Goal: Contribute content: Add original content to the website for others to see

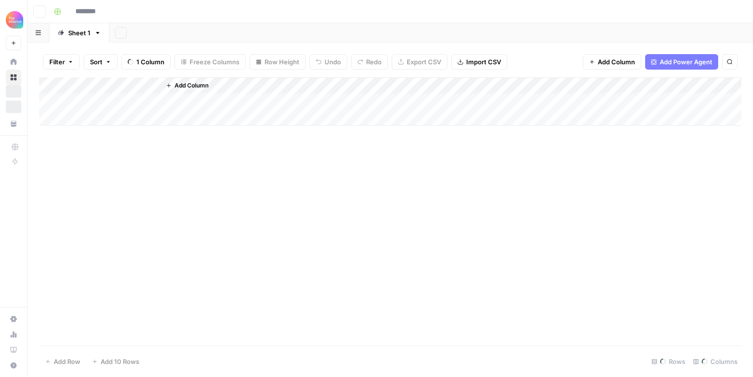
type input "**********"
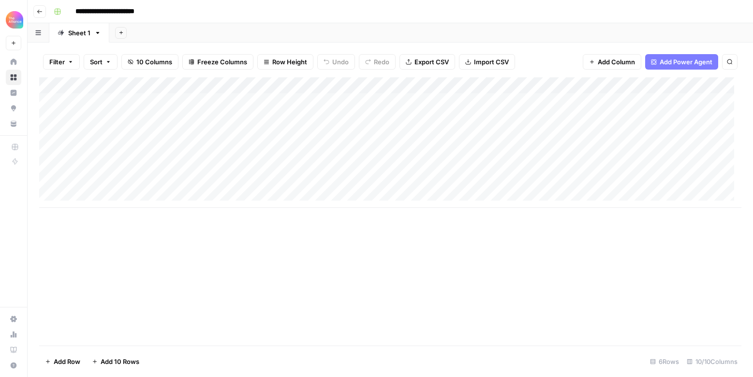
click at [111, 179] on div "Add Column" at bounding box center [390, 142] width 702 height 131
click at [119, 182] on div "Add Column" at bounding box center [390, 142] width 702 height 131
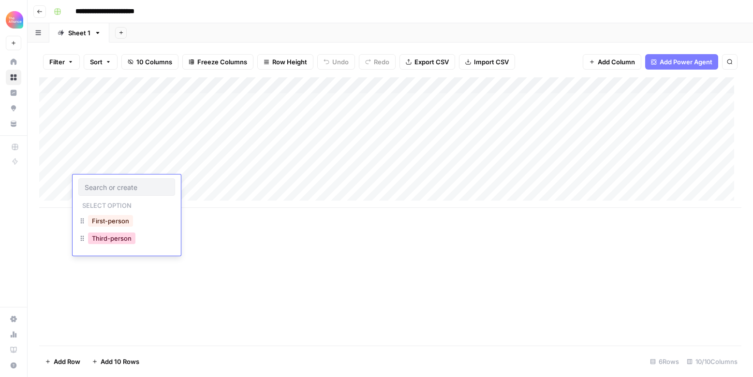
click at [111, 233] on button "Third-person" at bounding box center [111, 239] width 47 height 12
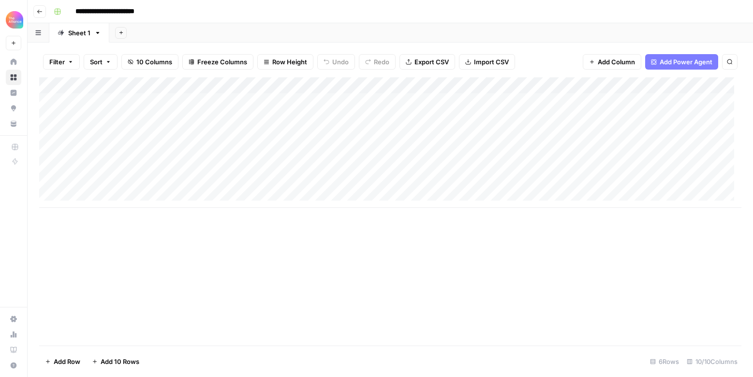
click at [212, 185] on div "Add Column" at bounding box center [390, 142] width 702 height 131
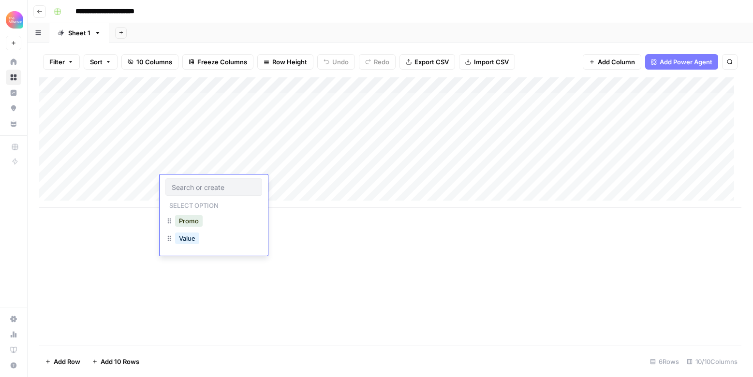
click at [208, 217] on div "Promo" at bounding box center [213, 221] width 97 height 17
click at [198, 226] on button "Promo" at bounding box center [189, 221] width 28 height 12
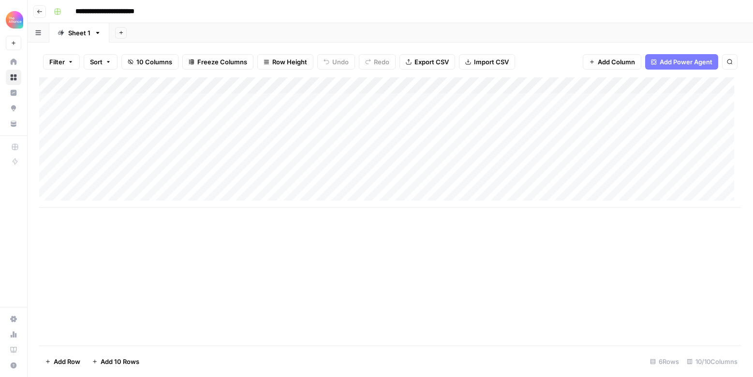
click at [297, 184] on div "Add Column" at bounding box center [390, 142] width 702 height 131
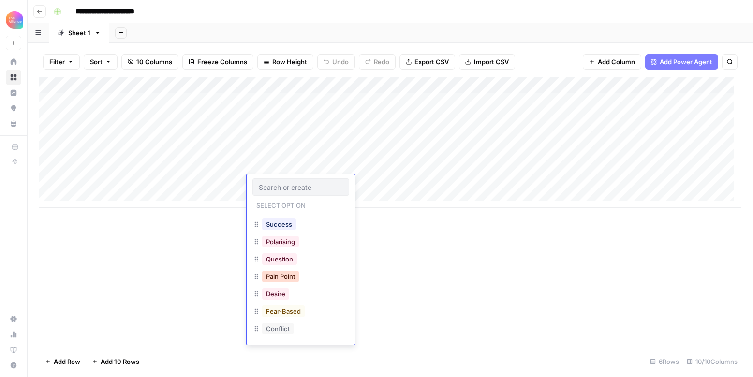
scroll to position [65, 0]
click at [279, 230] on button "Success" at bounding box center [279, 226] width 34 height 12
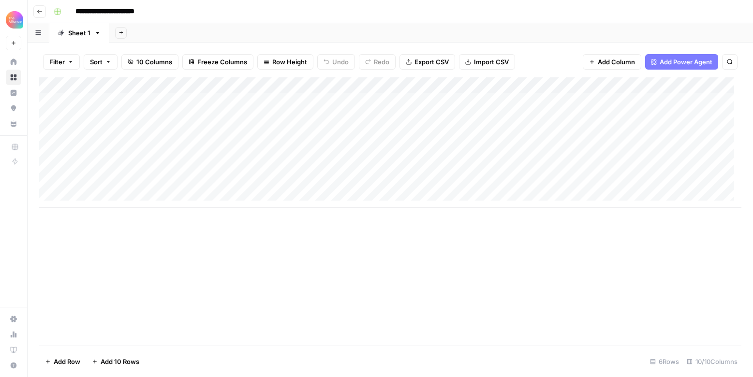
click at [368, 185] on div "Add Column" at bounding box center [390, 142] width 702 height 131
type textarea "**********"
click at [524, 179] on div "Add Column" at bounding box center [390, 142] width 702 height 131
click at [424, 180] on div "Add Column" at bounding box center [390, 142] width 702 height 131
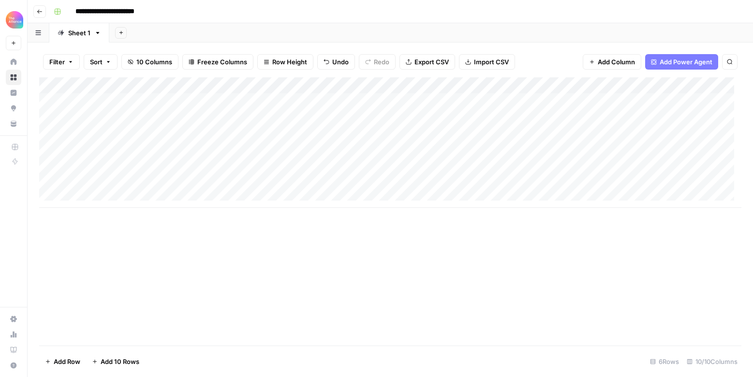
click at [424, 180] on div "Add Column" at bounding box center [390, 142] width 702 height 131
click at [424, 180] on textarea "**********" at bounding box center [411, 185] width 155 height 14
click at [544, 179] on div "Add Column" at bounding box center [390, 142] width 702 height 131
click at [540, 182] on div "Add Column" at bounding box center [390, 142] width 702 height 131
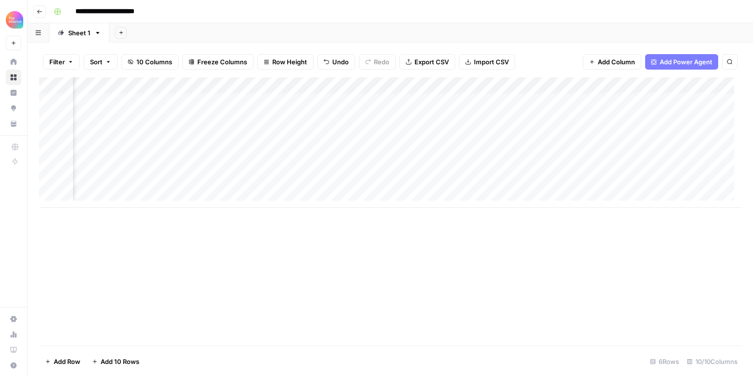
click at [524, 180] on div "Add Column" at bounding box center [390, 142] width 702 height 131
type textarea "**********"
click at [669, 224] on div "Add Column" at bounding box center [390, 211] width 702 height 268
click at [671, 190] on div "Add Column" at bounding box center [390, 142] width 702 height 131
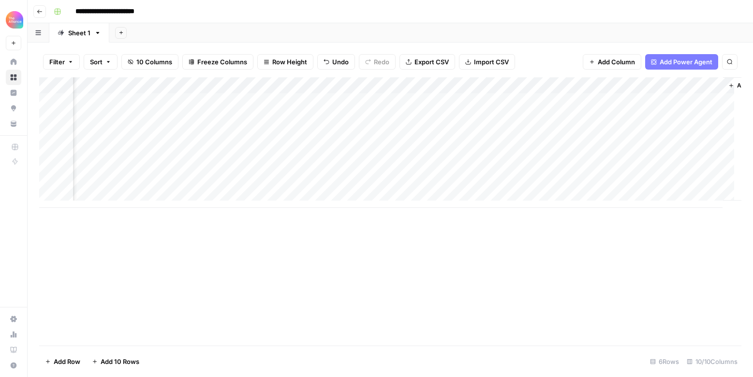
click at [424, 184] on div "Add Column" at bounding box center [390, 142] width 702 height 131
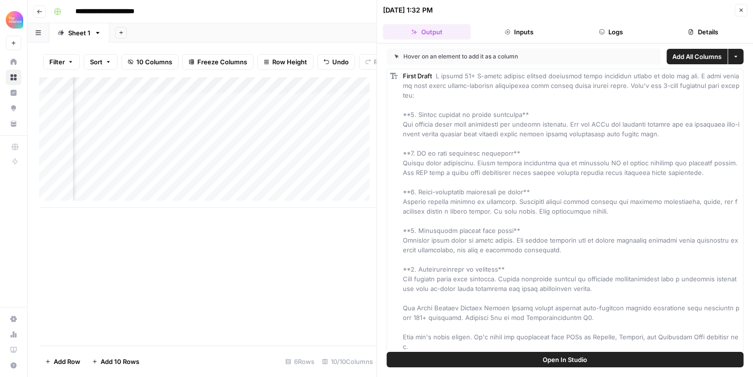
click at [741, 7] on icon "button" at bounding box center [741, 10] width 6 height 6
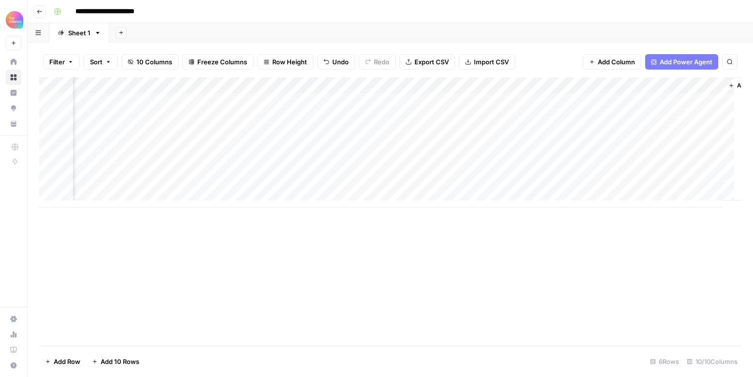
click at [669, 179] on div "Add Column" at bounding box center [390, 142] width 702 height 131
click at [716, 182] on div "Add Column" at bounding box center [390, 142] width 702 height 131
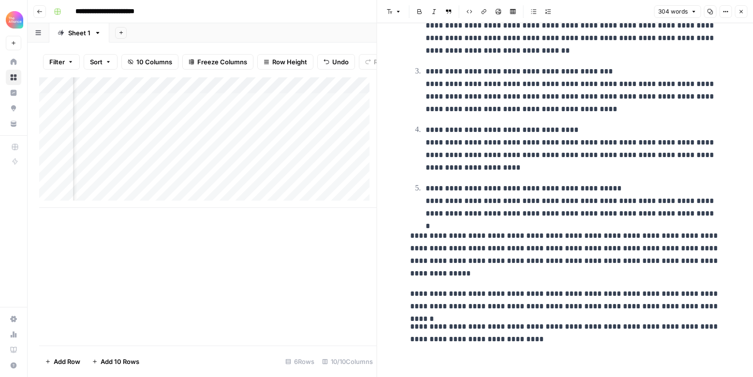
scroll to position [179, 0]
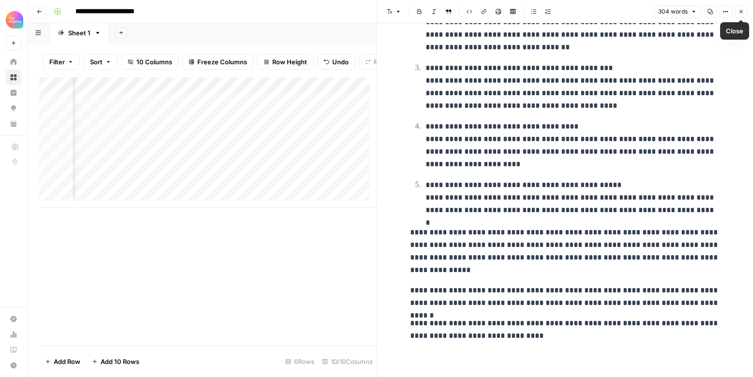
click at [741, 7] on button "Close" at bounding box center [741, 11] width 13 height 13
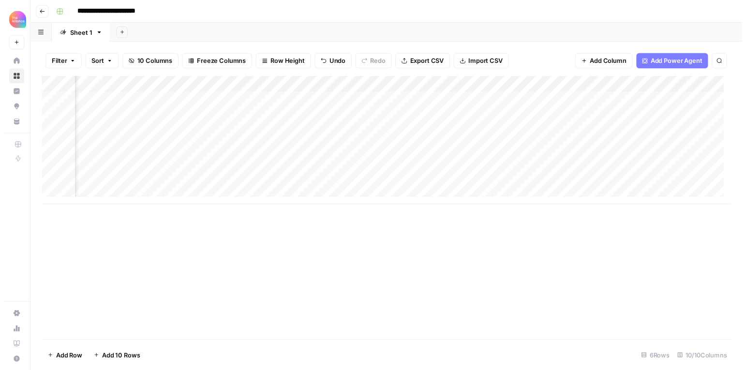
scroll to position [0, 531]
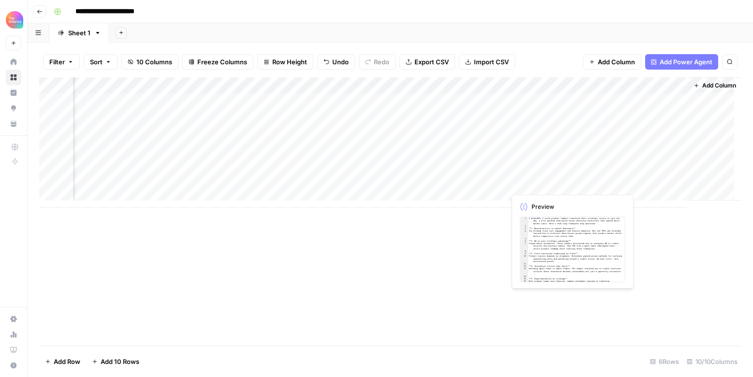
click at [536, 177] on div "Add Column" at bounding box center [390, 142] width 702 height 131
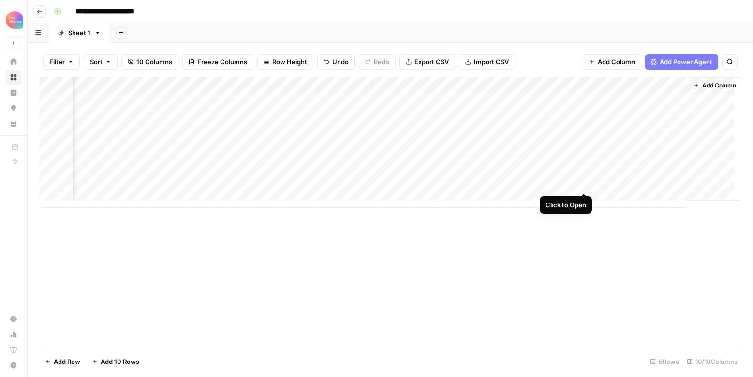
click at [582, 182] on div "Add Column" at bounding box center [390, 142] width 702 height 131
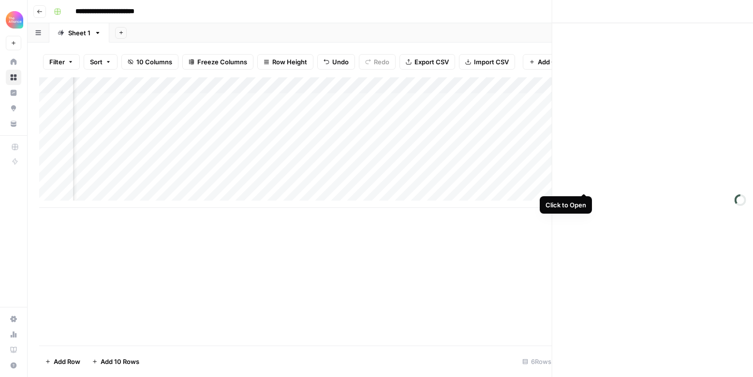
scroll to position [0, 531]
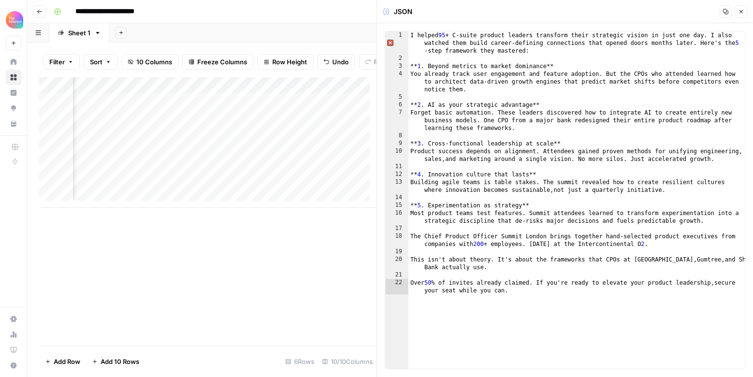
click at [743, 14] on icon "button" at bounding box center [741, 12] width 6 height 6
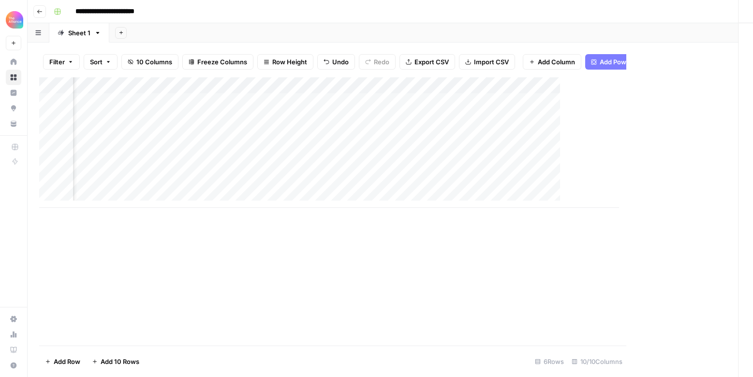
scroll to position [0, 520]
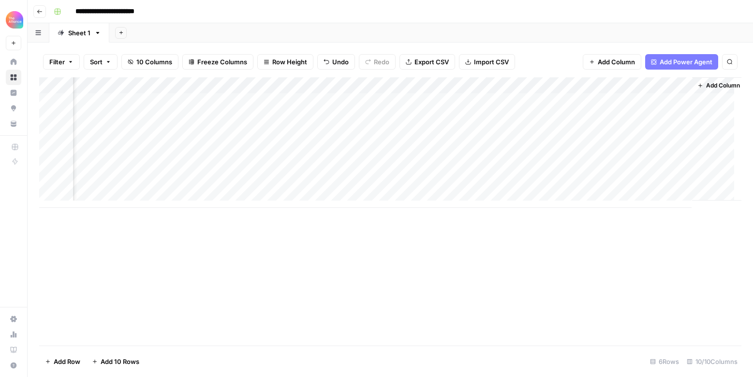
click at [403, 186] on div "Add Column" at bounding box center [390, 142] width 702 height 131
click at [498, 183] on div "Add Column" at bounding box center [390, 142] width 702 height 131
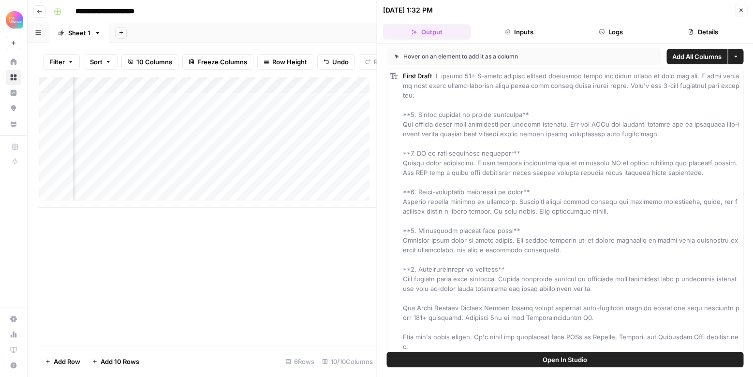
click at [739, 6] on button "Close" at bounding box center [741, 10] width 13 height 13
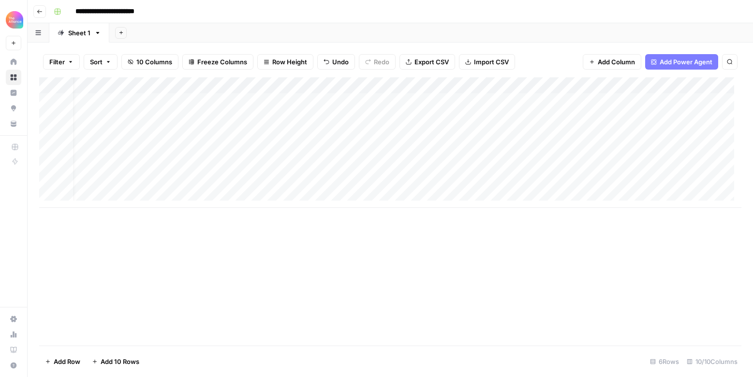
scroll to position [0, 10]
click at [282, 182] on div "Add Column" at bounding box center [390, 142] width 702 height 131
click at [250, 182] on div "Add Column" at bounding box center [390, 142] width 702 height 131
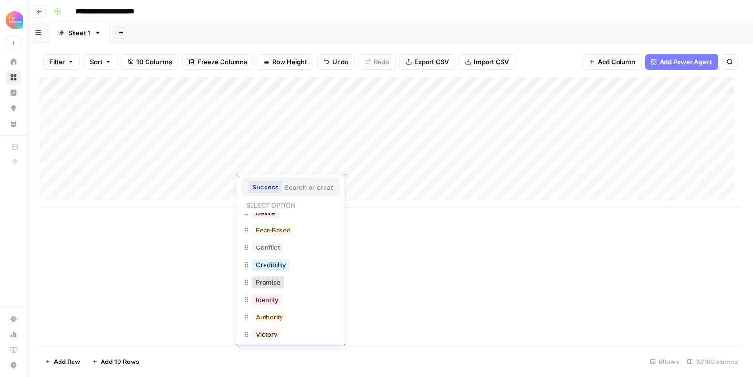
scroll to position [127, 0]
click at [265, 236] on button "Desire" at bounding box center [265, 234] width 27 height 12
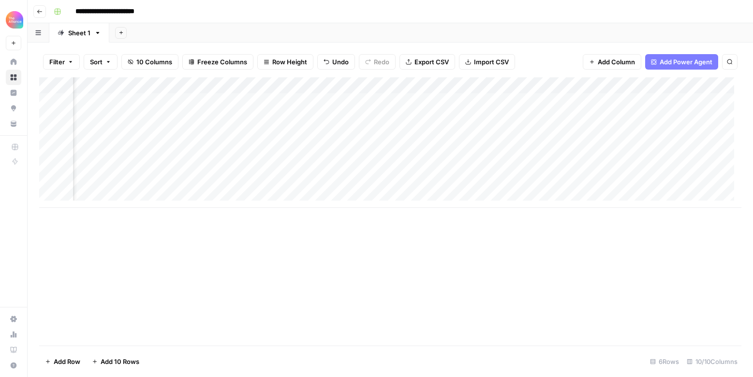
scroll to position [0, 452]
drag, startPoint x: 610, startPoint y: 208, endPoint x: 668, endPoint y: 209, distance: 57.6
click at [668, 209] on div "Add Column" at bounding box center [390, 211] width 702 height 268
click at [103, 193] on div "Add Column" at bounding box center [390, 142] width 702 height 131
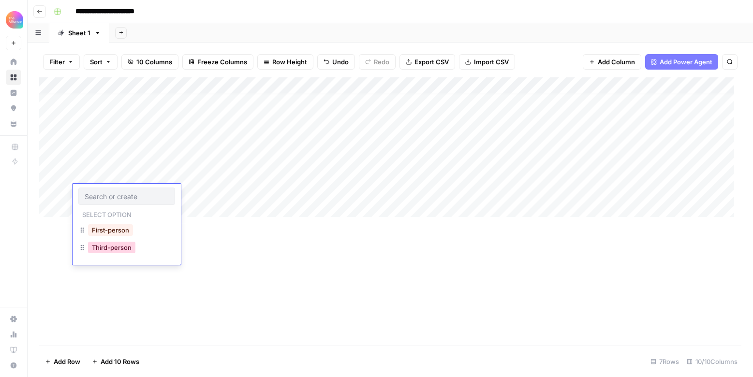
click at [124, 244] on button "Third-person" at bounding box center [111, 248] width 47 height 12
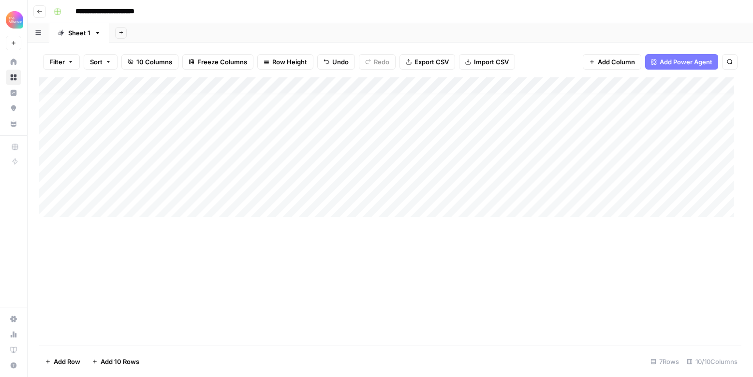
click at [206, 193] on div "Add Column" at bounding box center [390, 150] width 702 height 147
click at [192, 179] on div "Add Column" at bounding box center [390, 150] width 702 height 147
click at [200, 187] on div "Add Column" at bounding box center [390, 150] width 702 height 147
click at [195, 194] on div "Add Column" at bounding box center [390, 150] width 702 height 147
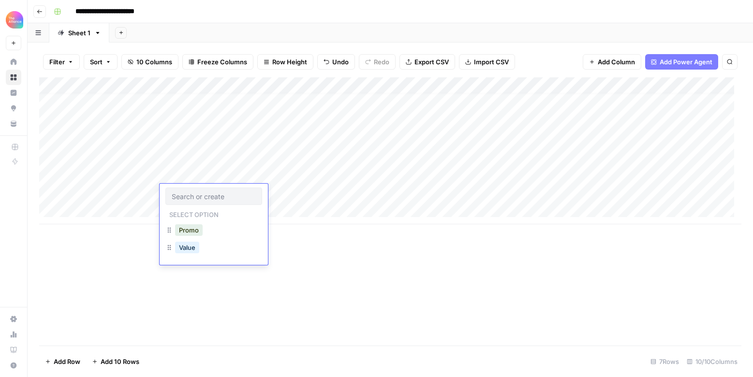
click at [195, 194] on input "text" at bounding box center [214, 196] width 84 height 9
click at [193, 238] on div "Promo" at bounding box center [213, 231] width 97 height 17
click at [197, 234] on button "Promo" at bounding box center [189, 230] width 28 height 12
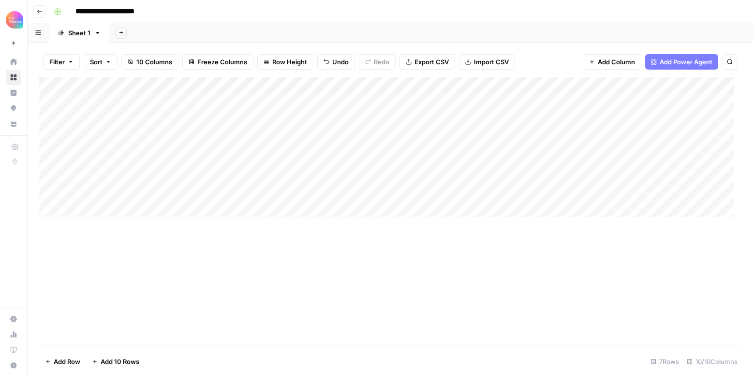
click at [290, 179] on div "Add Column" at bounding box center [390, 150] width 702 height 147
click at [291, 188] on div "Add Column" at bounding box center [390, 150] width 702 height 147
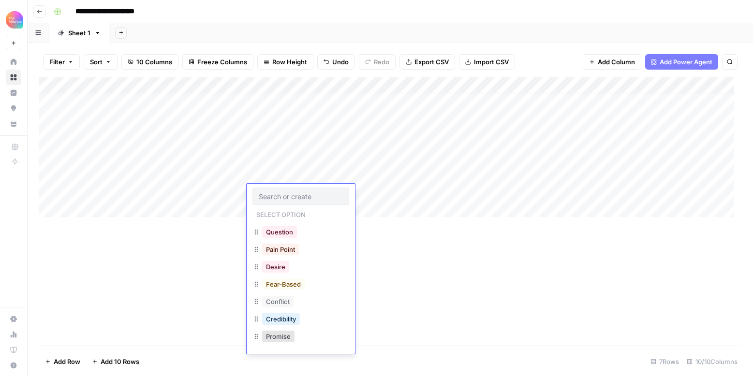
scroll to position [104, 0]
click at [296, 249] on button "Pain Point" at bounding box center [280, 248] width 37 height 12
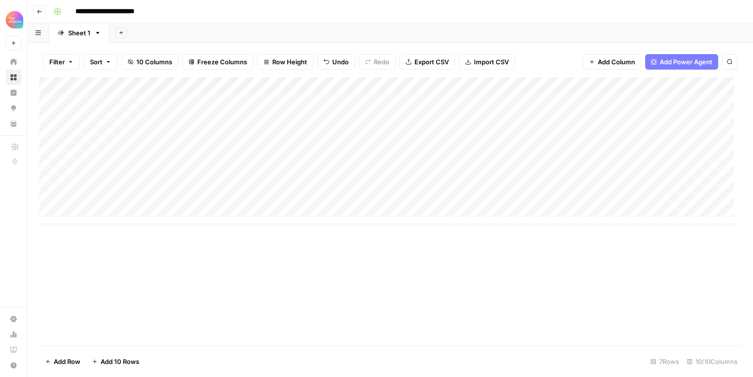
click at [395, 193] on div "Add Column" at bounding box center [390, 150] width 702 height 147
click at [409, 170] on div "Add Column" at bounding box center [390, 150] width 702 height 147
click at [387, 197] on div "Add Column" at bounding box center [390, 150] width 702 height 147
click at [386, 195] on div "Add Column" at bounding box center [390, 150] width 702 height 147
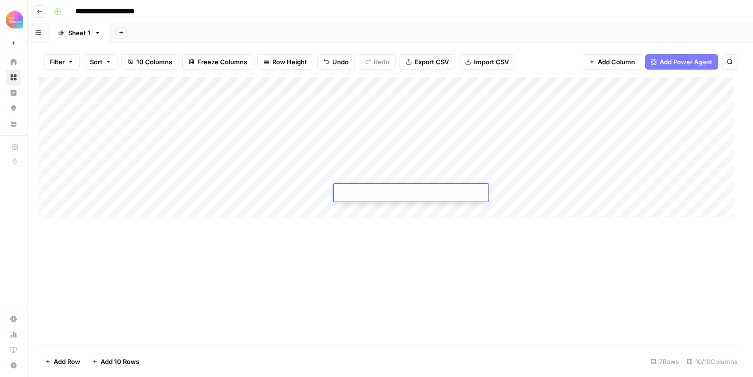
click at [386, 195] on textarea at bounding box center [411, 194] width 155 height 14
type textarea "**********"
click at [538, 190] on div "Add Column" at bounding box center [390, 150] width 702 height 147
type textarea "**********"
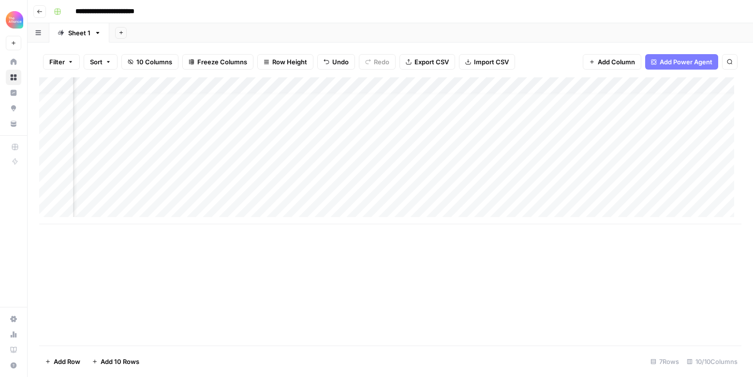
scroll to position [7, 341]
click at [516, 178] on div "Add Column" at bounding box center [390, 150] width 702 height 147
click at [516, 178] on textarea "**********" at bounding box center [499, 177] width 177 height 14
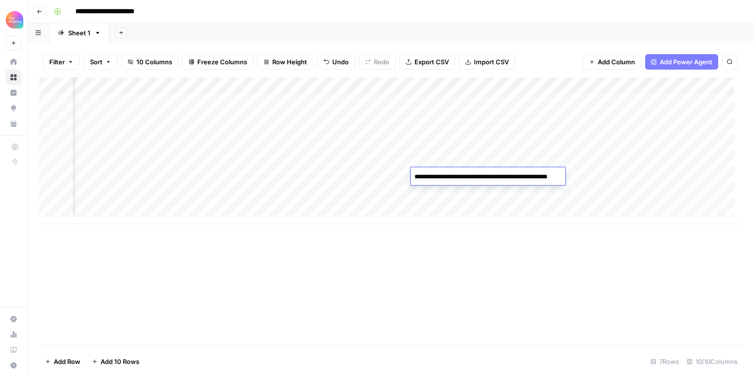
click at [487, 193] on div "Add Column" at bounding box center [390, 150] width 702 height 147
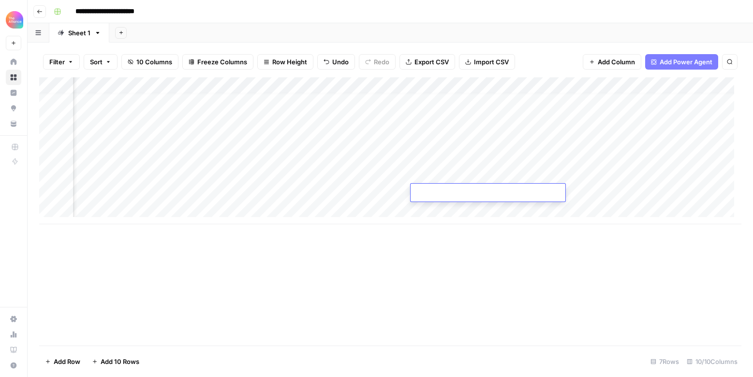
type textarea "**********"
click at [384, 192] on div "Add Column" at bounding box center [390, 150] width 702 height 147
click at [377, 192] on div "Add Column" at bounding box center [390, 150] width 702 height 147
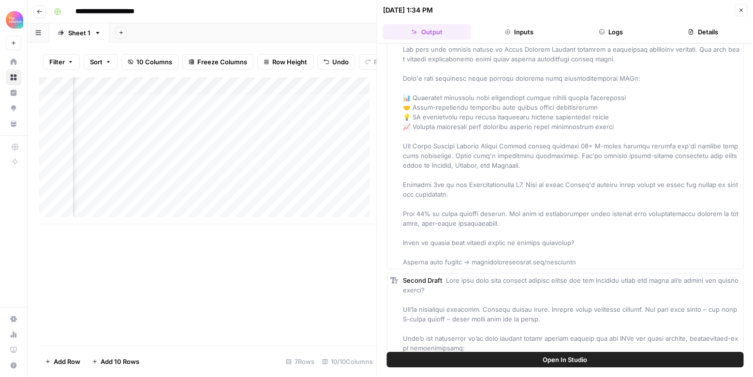
scroll to position [44, 0]
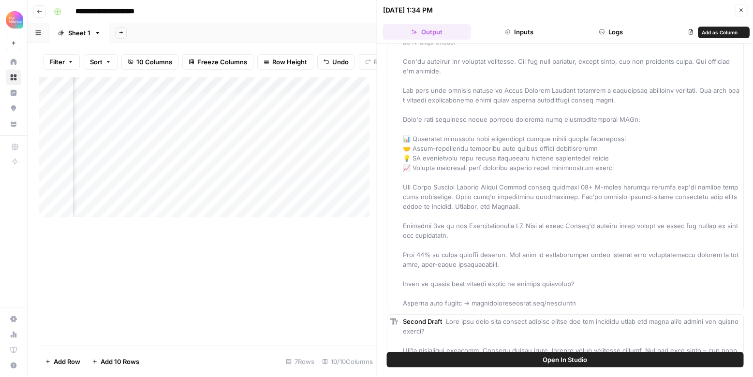
drag, startPoint x: 436, startPoint y: 53, endPoint x: 601, endPoint y: 301, distance: 298.0
click at [601, 301] on div "First Draft" at bounding box center [572, 168] width 338 height 281
copy span "Lore ipsumdo sitamet con'a elitsed doeius tempori utl etd'm aliq eni ad mini ve…"
click at [611, 297] on div "First Draft" at bounding box center [572, 168] width 338 height 281
click at [737, 11] on button "Close" at bounding box center [741, 10] width 13 height 13
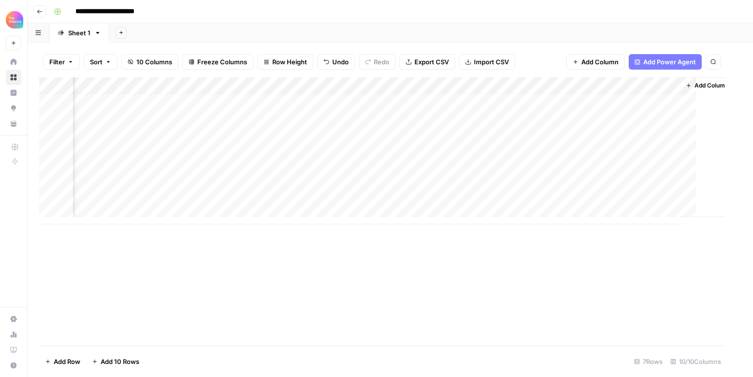
scroll to position [7, 520]
click at [107, 211] on div "Add Column" at bounding box center [390, 150] width 702 height 147
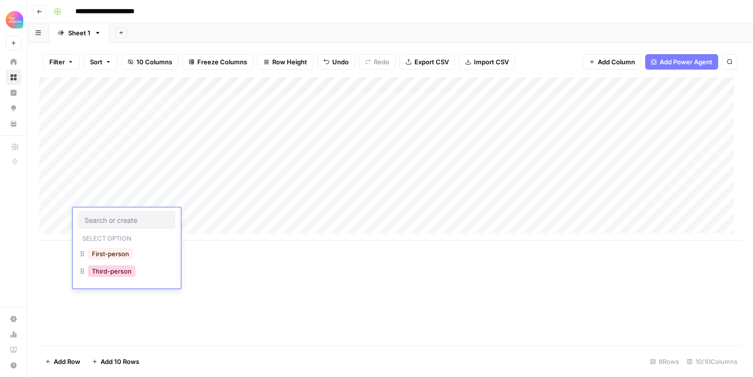
click at [132, 268] on button "Third-person" at bounding box center [111, 272] width 47 height 12
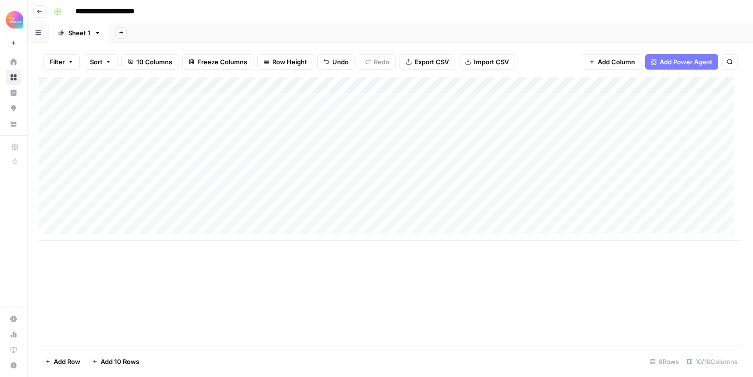
click at [203, 214] on div "Add Column" at bounding box center [390, 159] width 702 height 164
click at [226, 213] on div "Add Column" at bounding box center [390, 159] width 702 height 164
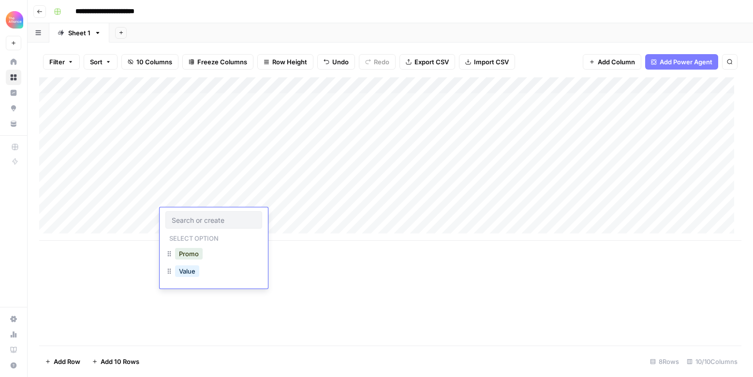
click at [217, 253] on div "Promo" at bounding box center [213, 254] width 97 height 17
click at [207, 259] on div "Promo" at bounding box center [213, 254] width 97 height 17
click at [193, 258] on button "Promo" at bounding box center [189, 254] width 28 height 12
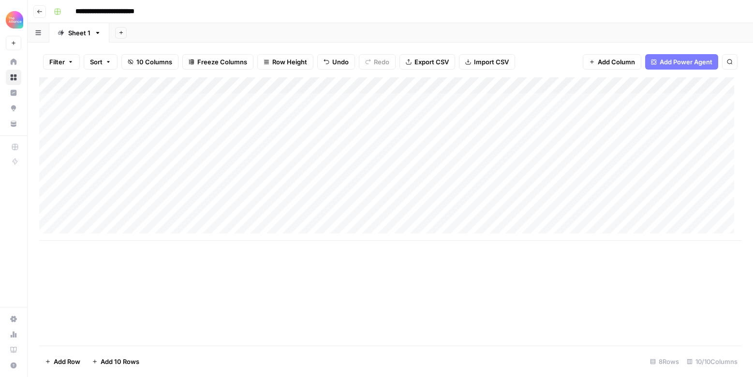
click at [281, 217] on div "Add Column" at bounding box center [390, 159] width 702 height 164
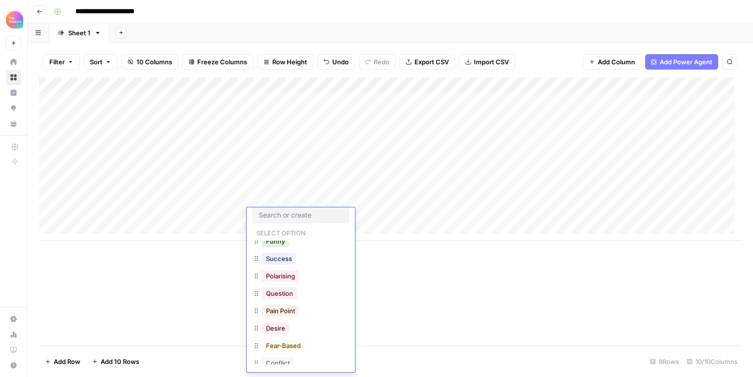
scroll to position [68, 0]
click at [294, 338] on button "Fear-Based" at bounding box center [283, 338] width 43 height 12
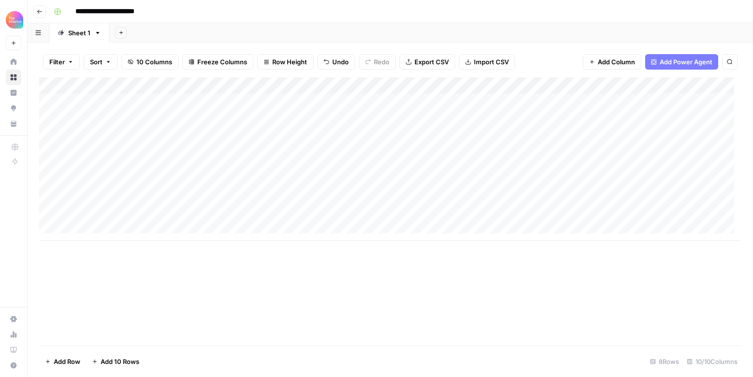
click at [376, 220] on div "Add Column" at bounding box center [390, 159] width 702 height 164
click at [376, 219] on div "Add Column" at bounding box center [390, 159] width 702 height 164
click at [338, 226] on textarea "**********" at bounding box center [411, 221] width 155 height 23
type textarea "**********"
drag, startPoint x: 451, startPoint y: 219, endPoint x: 253, endPoint y: 210, distance: 197.6
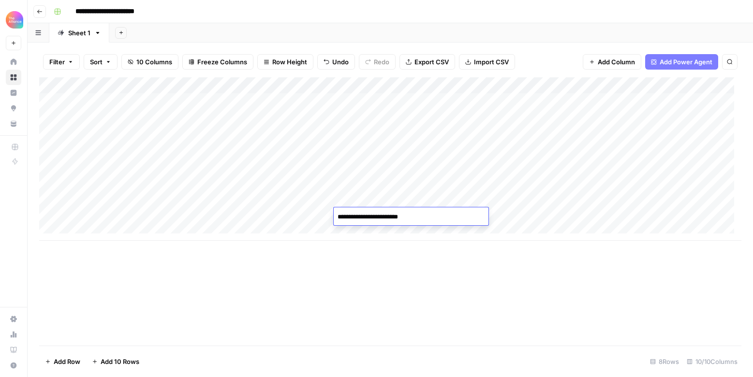
click at [253, 210] on body "**********" at bounding box center [376, 188] width 753 height 377
click at [531, 215] on div "Add Column" at bounding box center [390, 159] width 702 height 164
type textarea "**********"
click at [659, 214] on div "Add Column" at bounding box center [390, 159] width 702 height 164
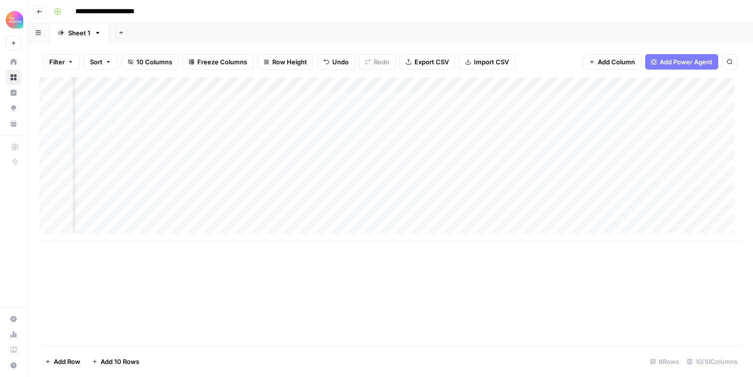
scroll to position [0, 297]
click at [550, 208] on div "Add Column" at bounding box center [390, 159] width 702 height 164
click at [484, 217] on div "Add Column" at bounding box center [390, 159] width 702 height 164
click at [526, 214] on div "Add Column" at bounding box center [390, 159] width 702 height 164
click at [677, 213] on div "Add Column" at bounding box center [390, 159] width 702 height 164
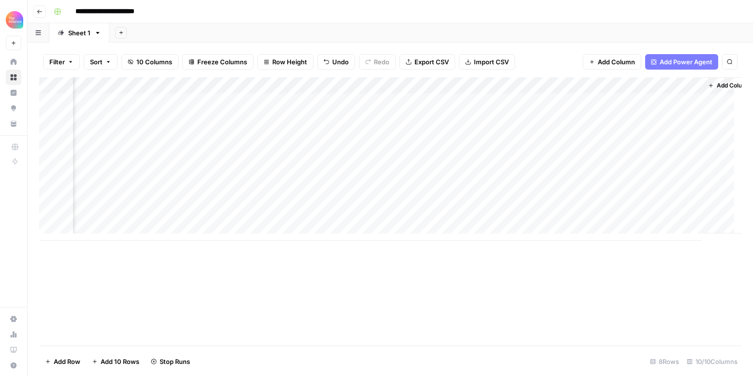
scroll to position [0, 531]
click at [371, 215] on div "Add Column" at bounding box center [390, 159] width 702 height 164
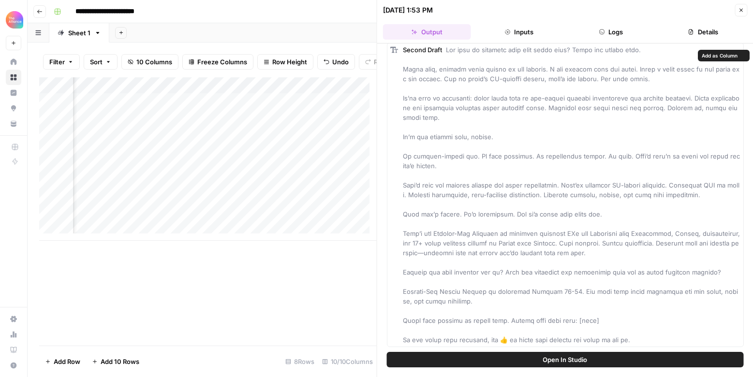
scroll to position [315, 0]
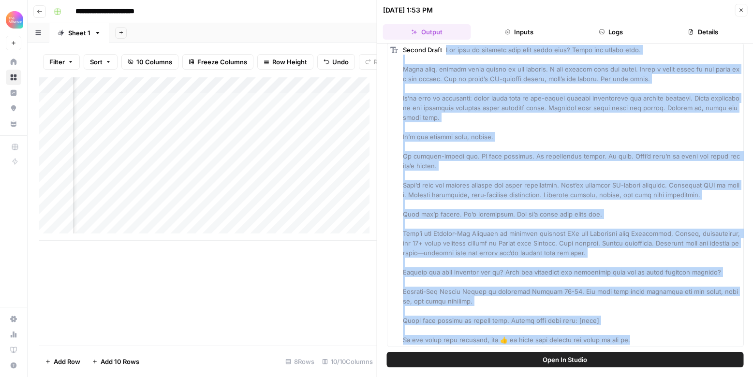
drag, startPoint x: 446, startPoint y: 47, endPoint x: 704, endPoint y: 348, distance: 395.9
click at [704, 348] on div "Hover on an element to add it as a column Add All Columns More options First Dr…" at bounding box center [565, 198] width 376 height 309
copy span "The days of guessing what your users want? Those are almost over. Years back, p…"
click at [671, 313] on div "Second Draft" at bounding box center [572, 195] width 338 height 300
